Goal: Information Seeking & Learning: Learn about a topic

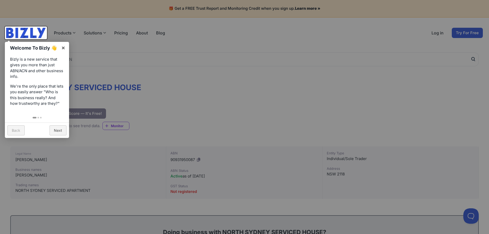
click at [15, 132] on link "Back" at bounding box center [15, 130] width 17 height 10
click at [63, 48] on link "×" at bounding box center [64, 48] width 12 height 12
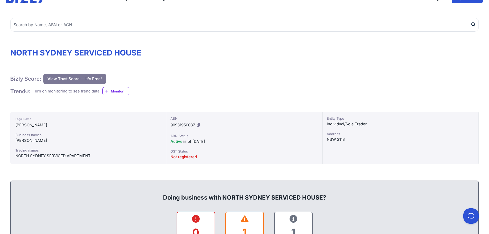
scroll to position [26, 0]
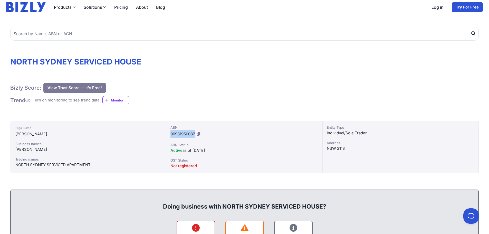
drag, startPoint x: 169, startPoint y: 134, endPoint x: 196, endPoint y: 135, distance: 26.5
click at [196, 135] on div "ABN 90931950087 ABN Status Active as of 17/08/2009 GST Status Not registered" at bounding box center [244, 147] width 156 height 52
copy span "90931950087"
click at [76, 87] on button "View Trust Score — It's Free!" at bounding box center [74, 88] width 63 height 10
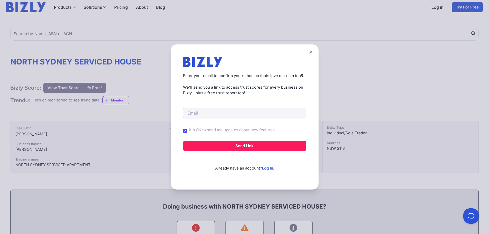
click at [312, 55] on button at bounding box center [311, 52] width 7 height 7
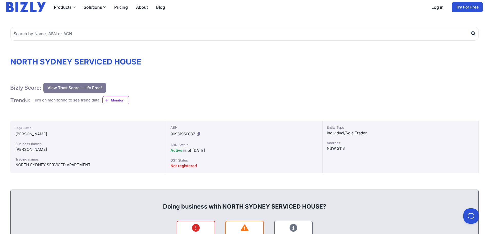
click at [348, 62] on h1 "NORTH SYDNEY SERVICED HOUSE" at bounding box center [244, 61] width 469 height 9
click at [313, 101] on div "Bizly Score: View Trust Score — It's Free! View Trust Score — It's Free! Trend …" at bounding box center [244, 94] width 469 height 22
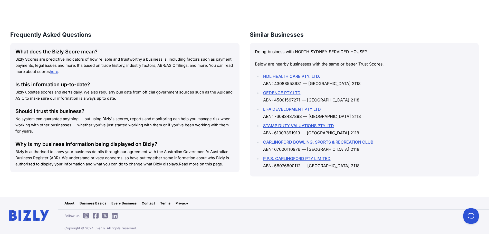
scroll to position [653, 0]
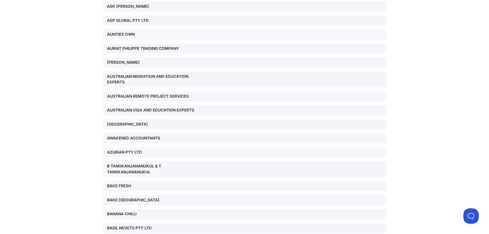
scroll to position [514, 0]
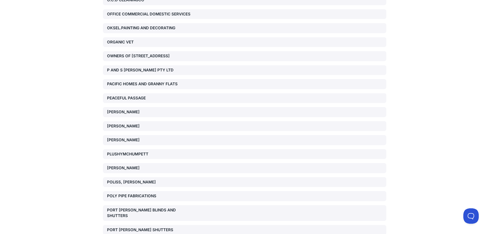
click at [133, 137] on div "[PERSON_NAME]" at bounding box center [152, 140] width 90 height 6
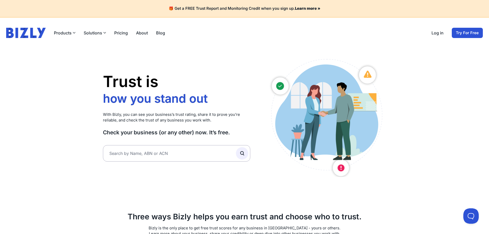
click at [137, 32] on link "About" at bounding box center [142, 33] width 12 height 6
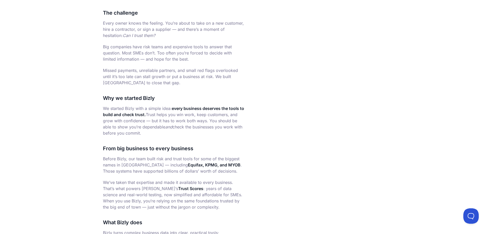
scroll to position [154, 0]
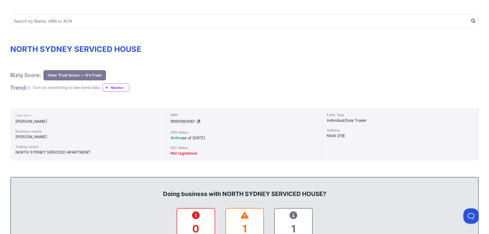
scroll to position [26, 0]
